Goal: Check status: Check status

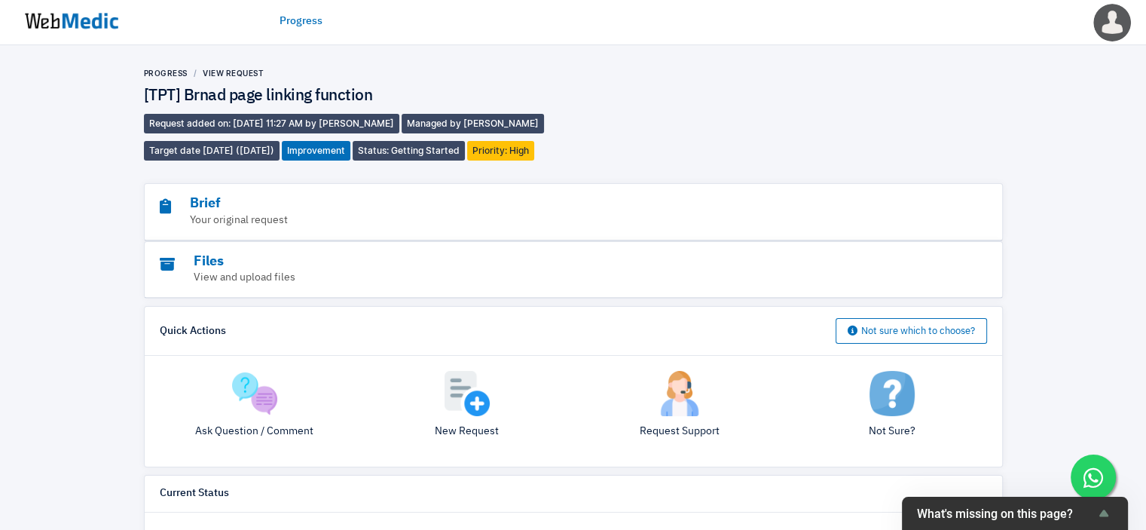
click at [76, 27] on img at bounding box center [71, 21] width 113 height 47
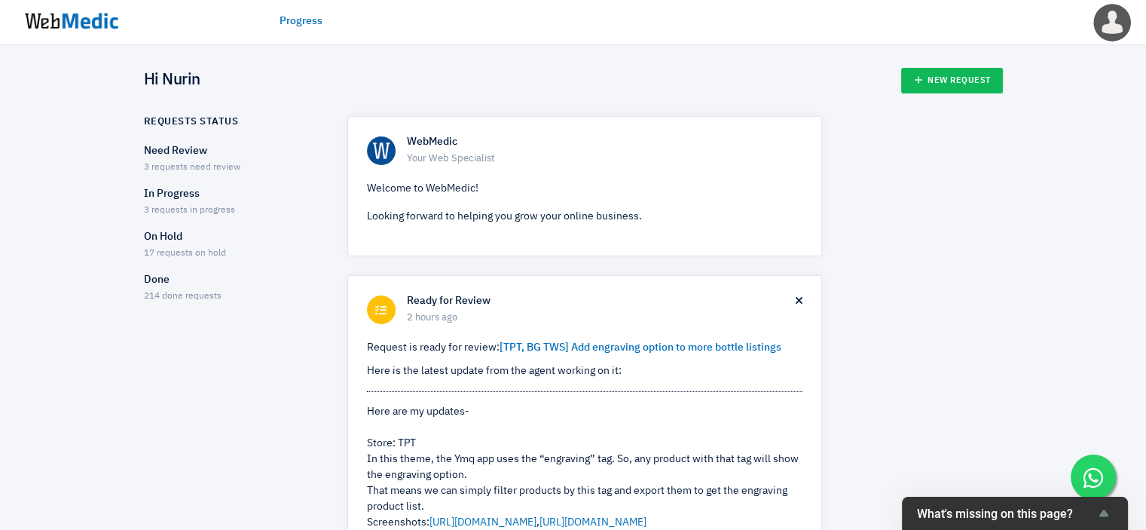
click at [170, 157] on p "Need Review" at bounding box center [232, 151] width 177 height 16
